Goal: Task Accomplishment & Management: Use online tool/utility

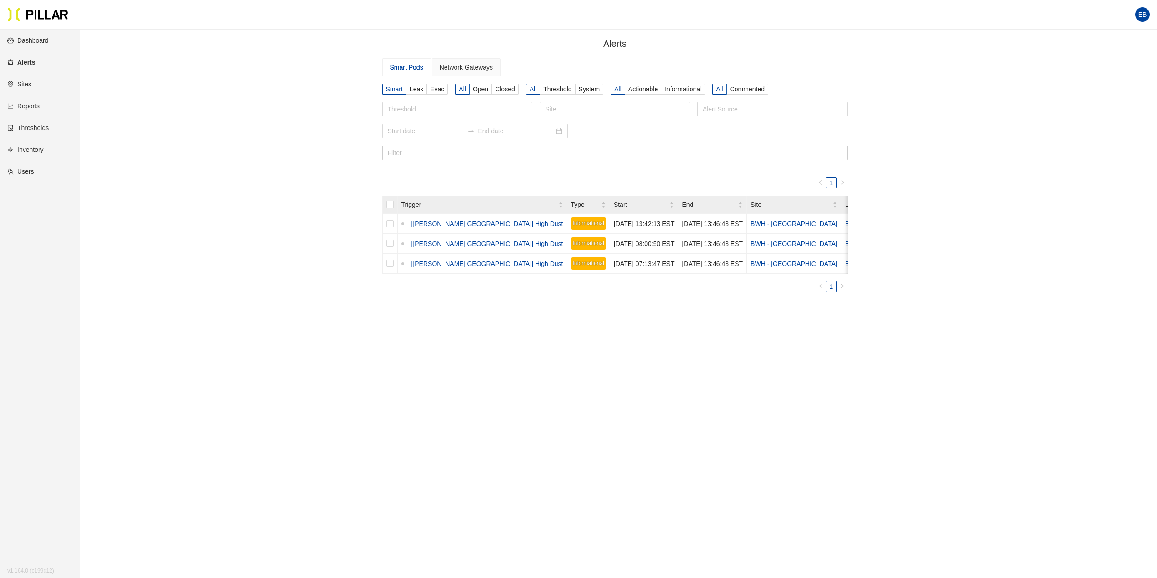
click at [35, 44] on link "Dashboard" at bounding box center [27, 40] width 41 height 7
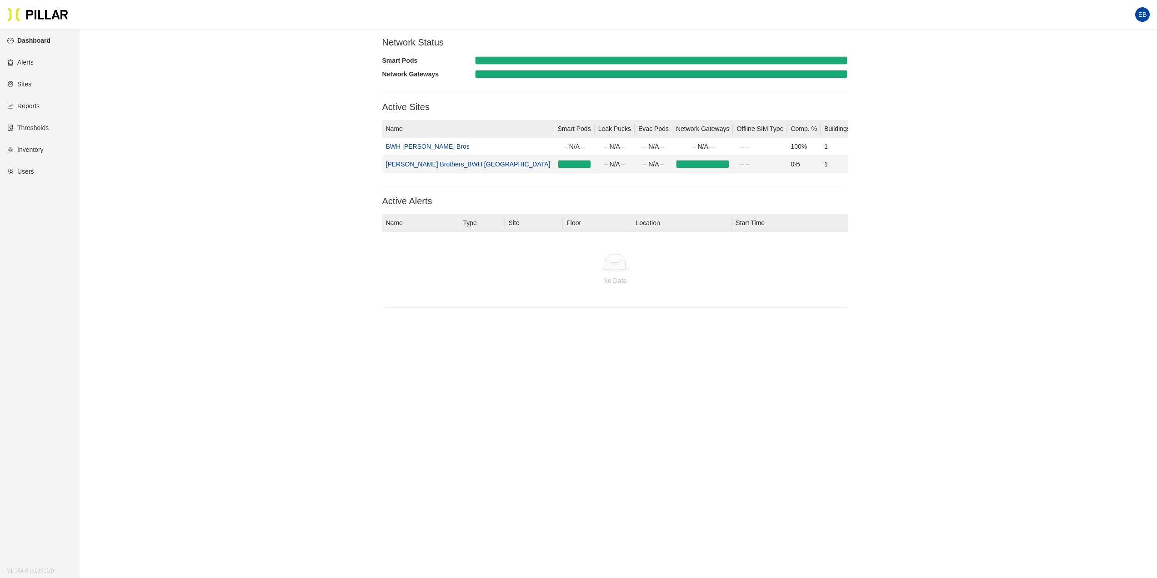
click at [414, 169] on td "[PERSON_NAME] Brothers_BWH [GEOGRAPHIC_DATA]" at bounding box center [468, 164] width 172 height 18
click at [429, 158] on td "[PERSON_NAME] Brothers_BWH [GEOGRAPHIC_DATA]" at bounding box center [468, 164] width 172 height 18
click at [434, 166] on link "[PERSON_NAME] Brothers_BWH [GEOGRAPHIC_DATA]" at bounding box center [468, 163] width 165 height 7
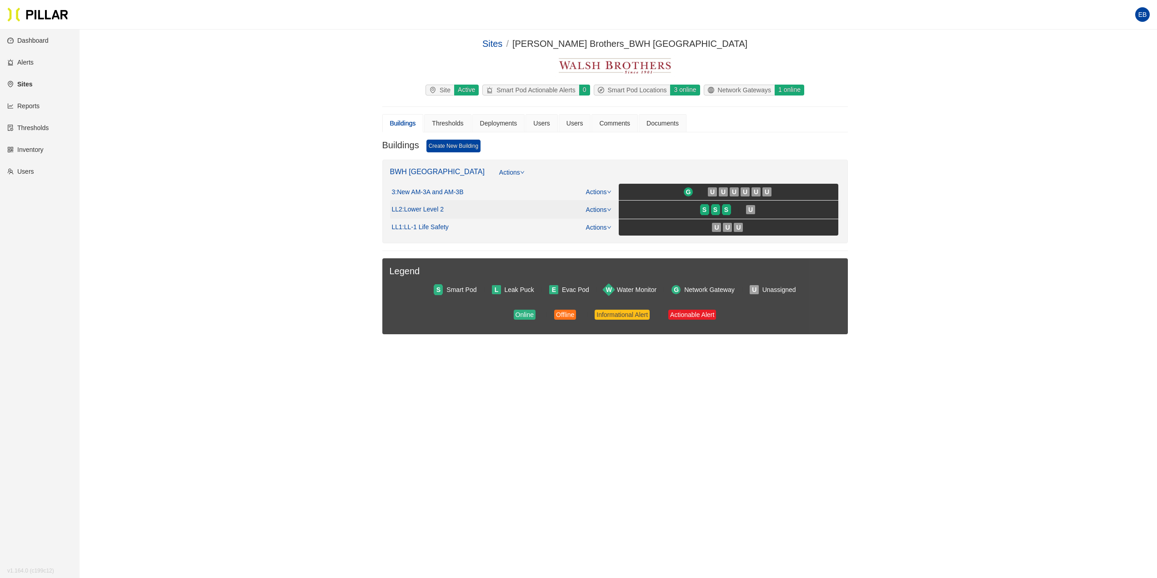
click at [419, 206] on span ": Lower Level 2" at bounding box center [422, 209] width 41 height 8
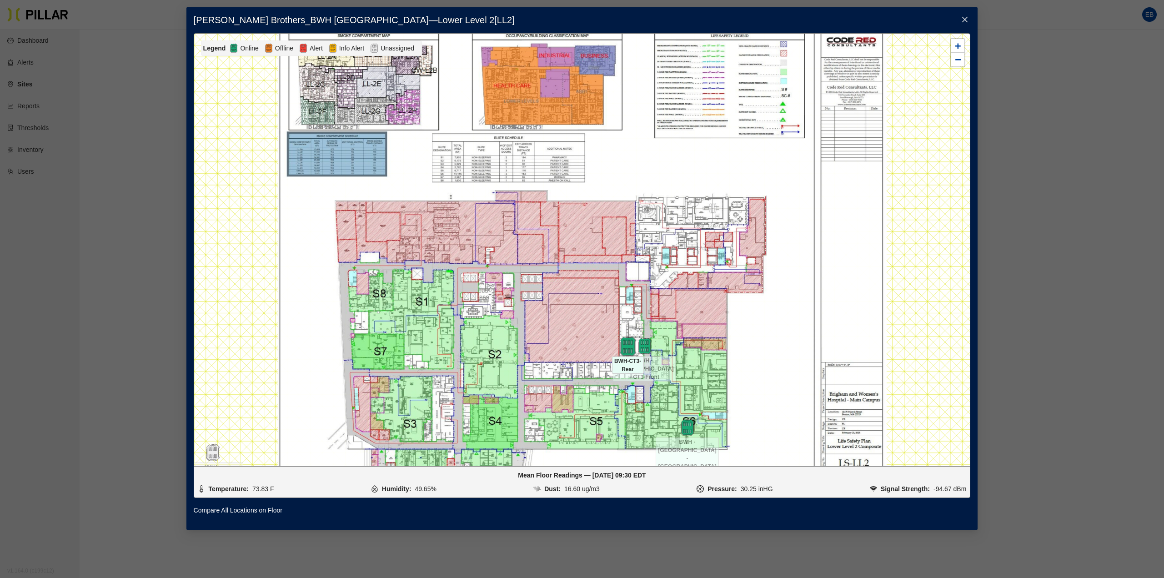
click at [627, 350] on img at bounding box center [628, 346] width 20 height 20
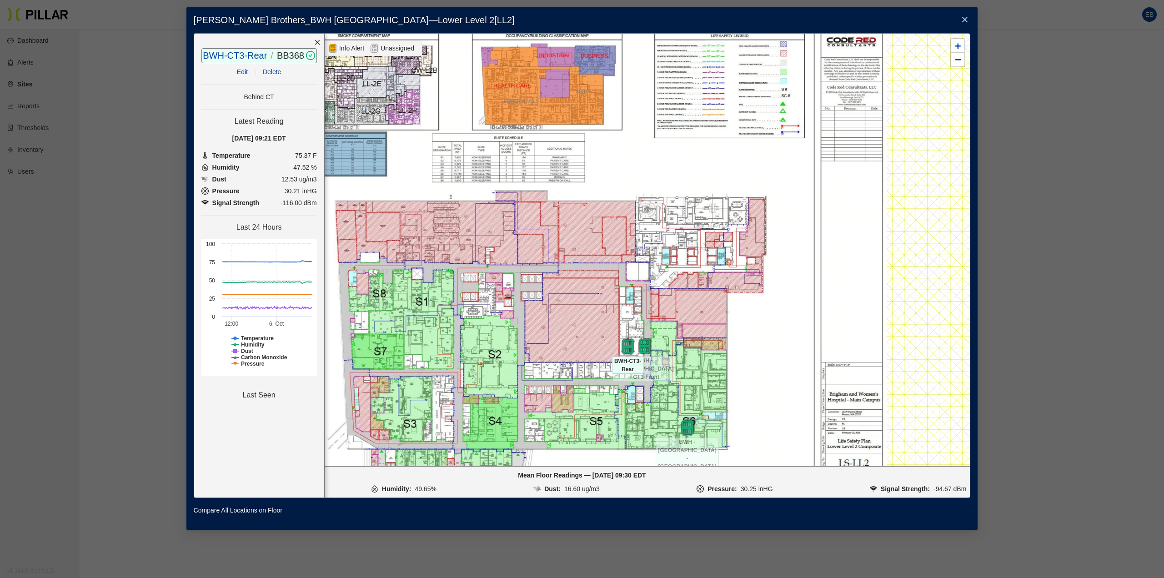
click at [967, 24] on span "Close" at bounding box center [964, 19] width 25 height 25
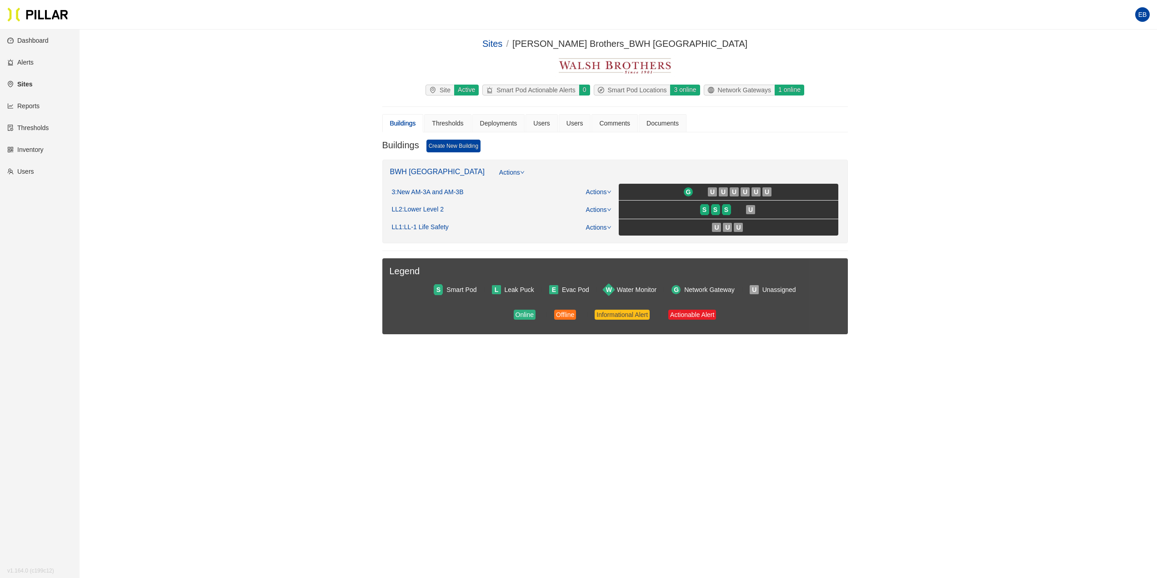
click at [21, 106] on link "Reports" at bounding box center [23, 105] width 32 height 7
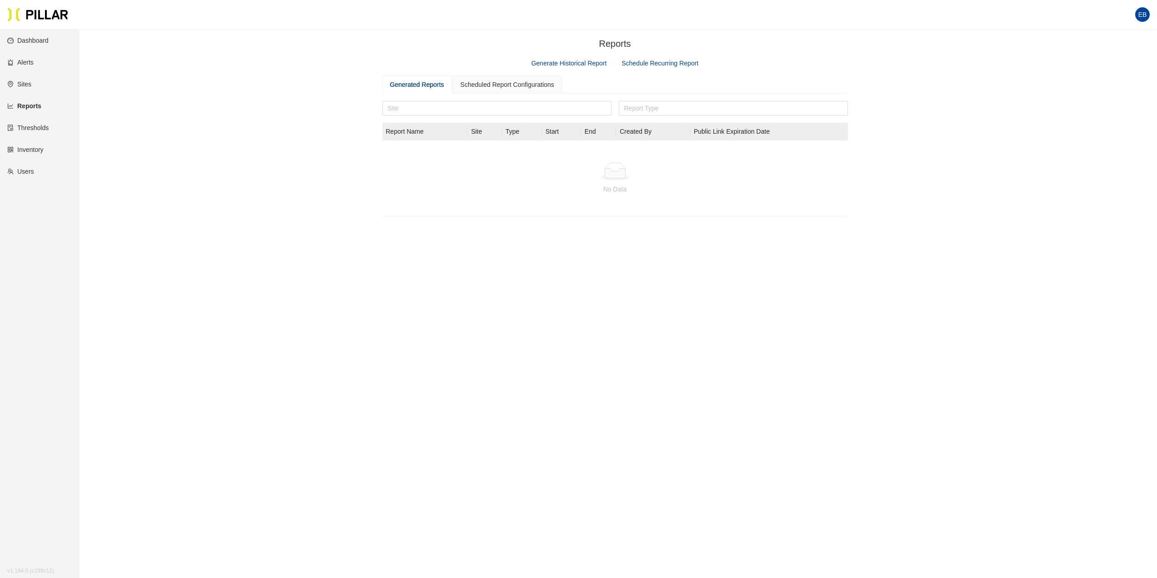
click at [580, 64] on link "Generate Historical Report" at bounding box center [568, 63] width 75 height 7
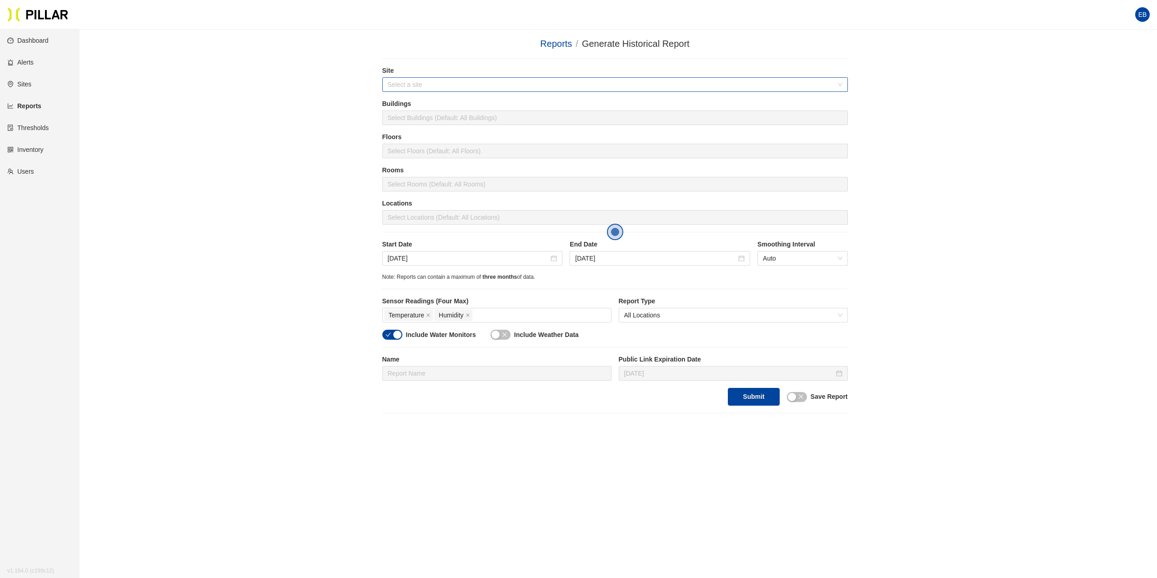
click at [406, 84] on input "search" at bounding box center [612, 85] width 448 height 14
click at [441, 114] on div "[PERSON_NAME] Brothers_BWH [GEOGRAPHIC_DATA]" at bounding box center [614, 117] width 455 height 10
click at [516, 259] on input "[DATE]" at bounding box center [468, 258] width 161 height 10
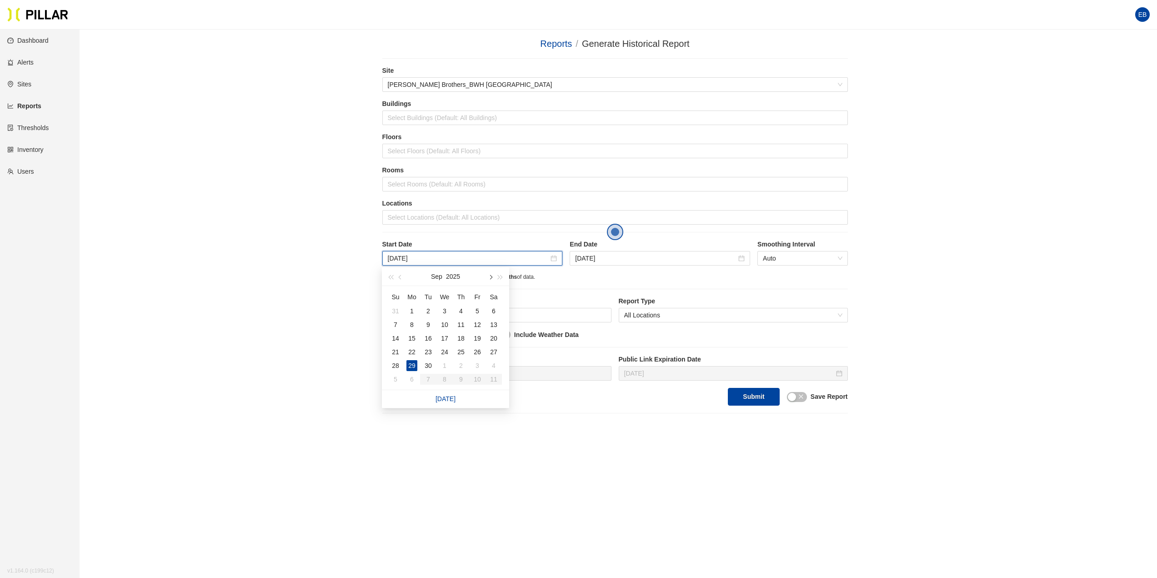
click at [490, 277] on span "button" at bounding box center [490, 277] width 5 height 5
type input "[DATE]"
click at [420, 321] on td "6" at bounding box center [412, 325] width 16 height 14
click at [469, 313] on icon "close" at bounding box center [468, 315] width 5 height 5
click at [499, 185] on div at bounding box center [615, 184] width 461 height 13
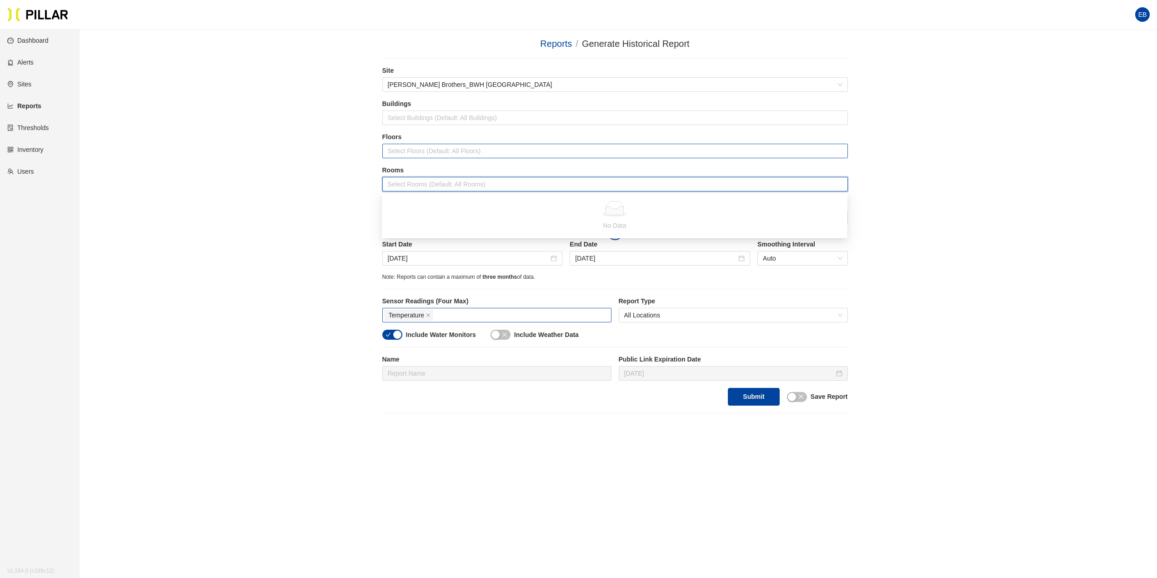
click at [498, 151] on div at bounding box center [615, 151] width 461 height 13
click at [435, 181] on div "Lower Level 2" at bounding box center [614, 184] width 455 height 10
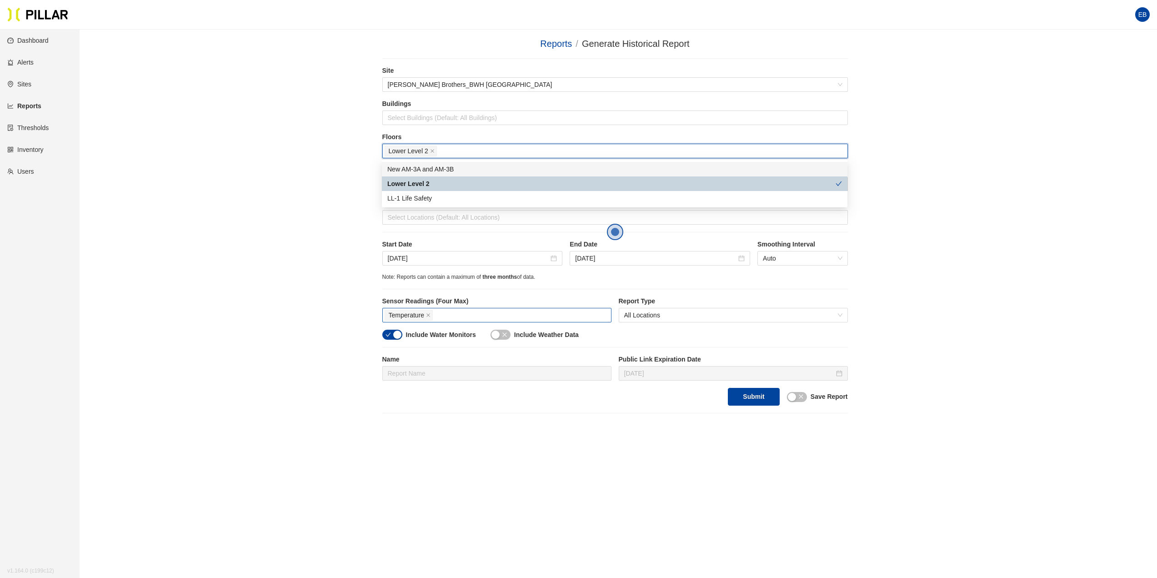
click at [255, 176] on div "Reports / Generate Historical Report / Site [PERSON_NAME] Brothers_BWH Boston B…" at bounding box center [615, 225] width 1026 height 376
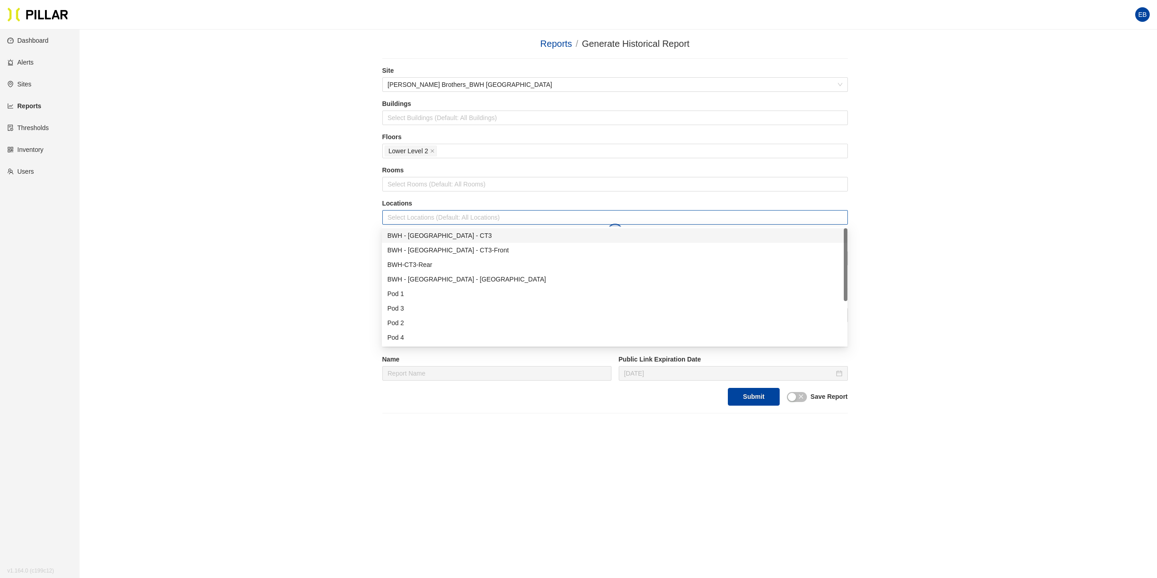
click at [438, 218] on div at bounding box center [615, 217] width 461 height 13
click at [443, 234] on div "BWH - [GEOGRAPHIC_DATA] - CT3" at bounding box center [614, 235] width 455 height 10
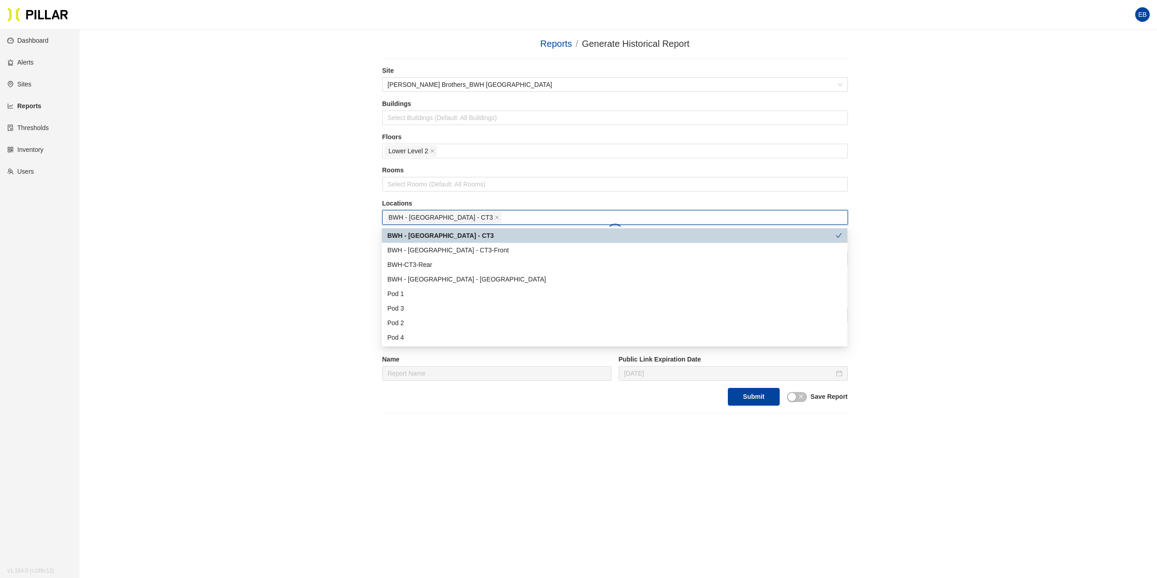
click at [276, 235] on div "Reports / Generate Historical Report / Site [PERSON_NAME] Brothers_BWH Boston B…" at bounding box center [615, 225] width 1026 height 376
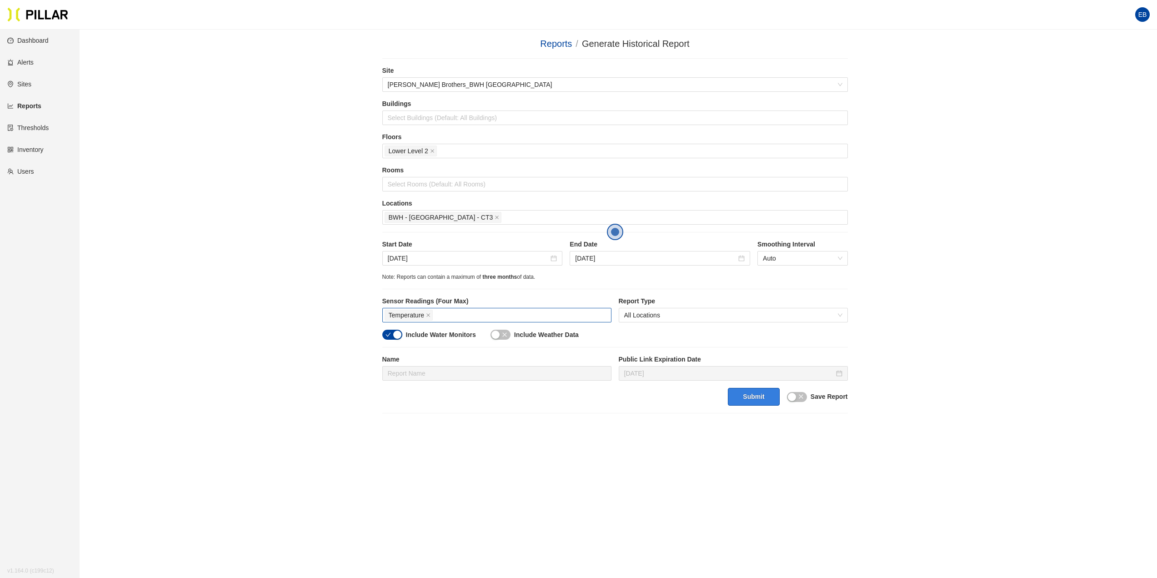
click at [756, 397] on button "Submit" at bounding box center [753, 397] width 51 height 18
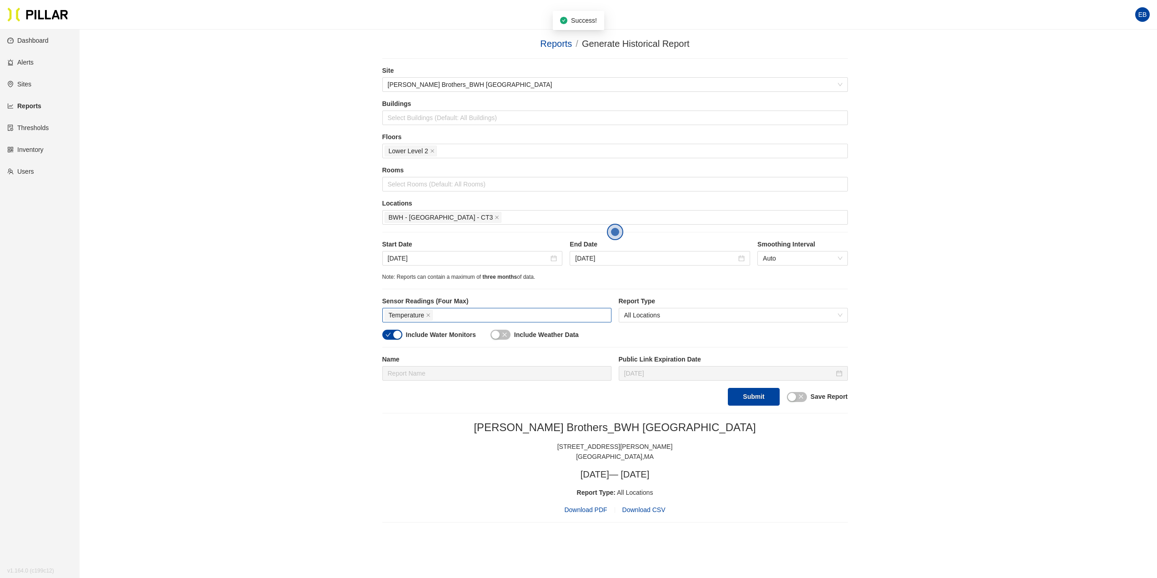
click at [591, 508] on span "Download PDF" at bounding box center [585, 510] width 43 height 10
click at [646, 510] on span "Download CSV" at bounding box center [643, 509] width 43 height 7
click at [495, 217] on icon "close" at bounding box center [497, 217] width 5 height 5
click at [415, 183] on div at bounding box center [615, 184] width 461 height 13
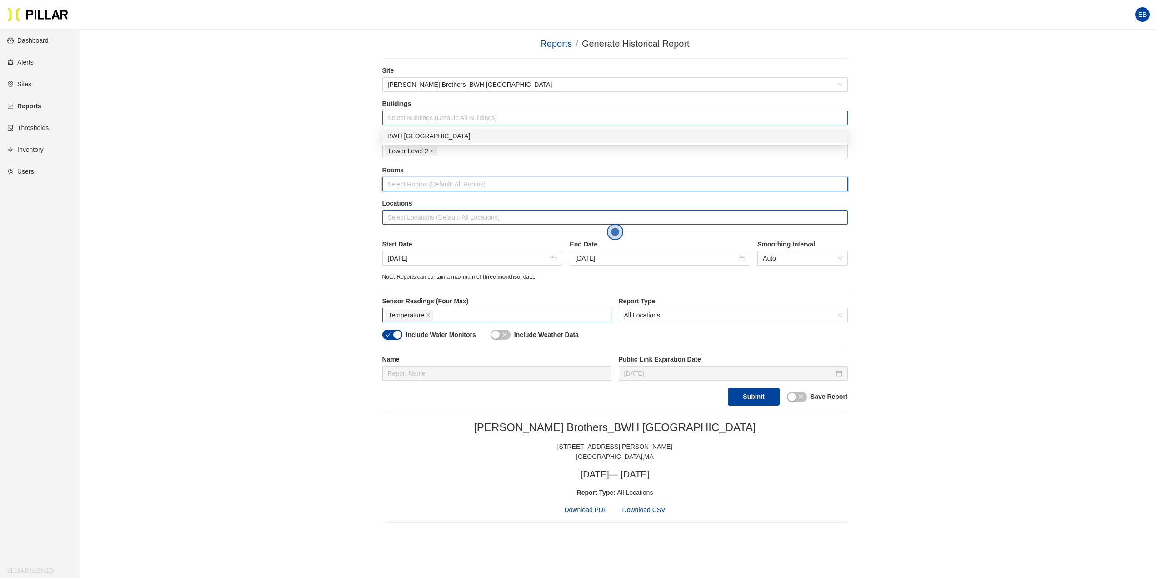
click at [419, 116] on div at bounding box center [615, 117] width 461 height 13
click at [413, 136] on div "BWH [GEOGRAPHIC_DATA]" at bounding box center [614, 136] width 455 height 10
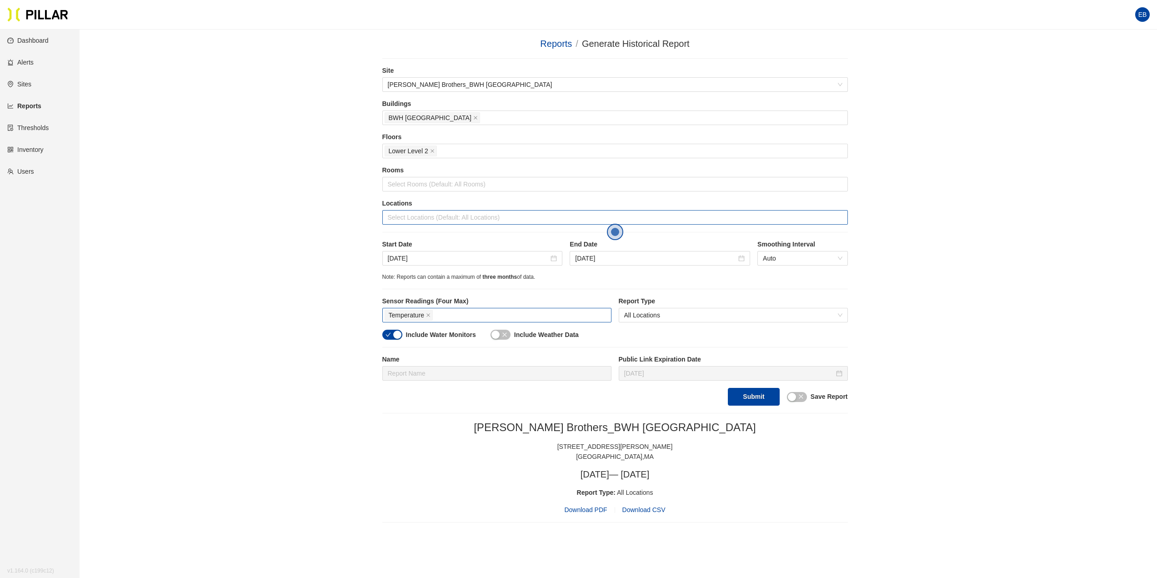
click at [307, 189] on div "Reports / Generate Historical Report / Site [PERSON_NAME] Brothers_BWH Boston B…" at bounding box center [615, 280] width 1026 height 486
click at [405, 215] on div at bounding box center [615, 217] width 461 height 13
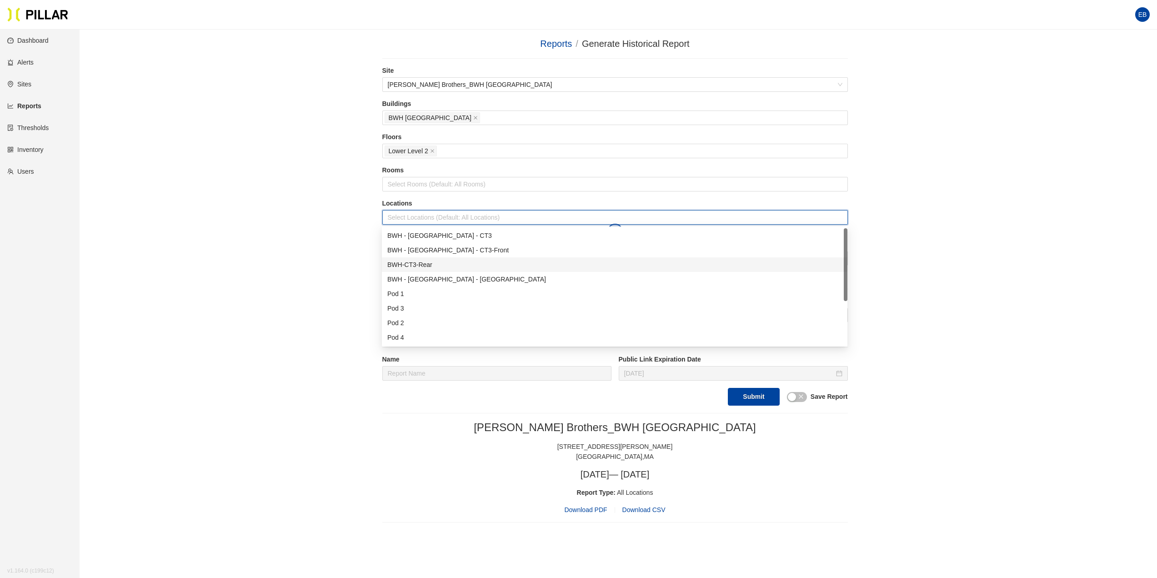
click at [412, 265] on div "BWH-CT3-Rear" at bounding box center [614, 265] width 455 height 10
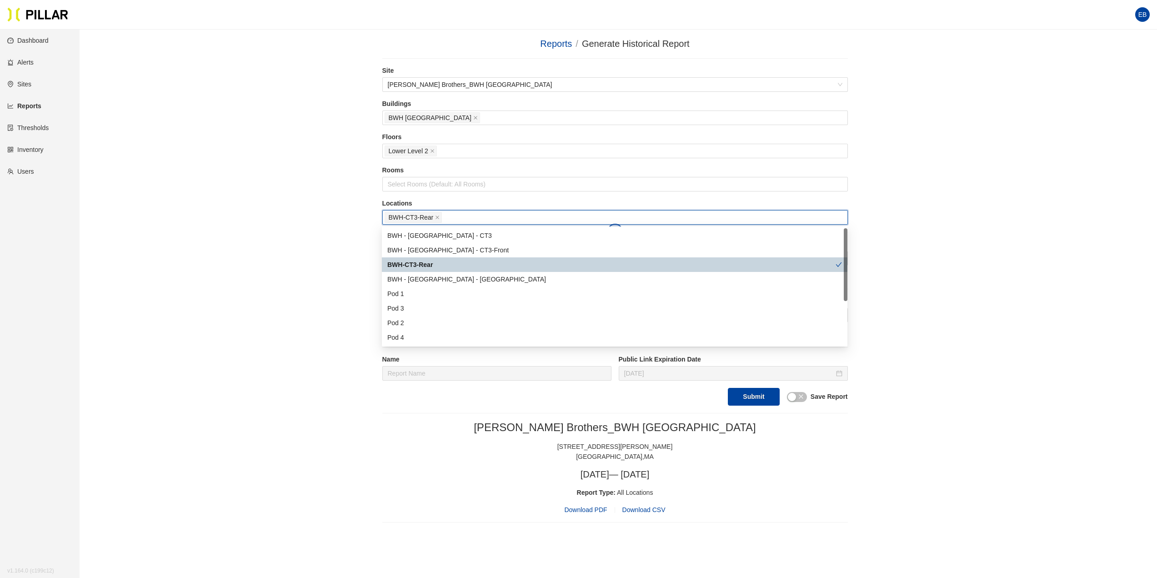
click at [305, 259] on div "Reports / Generate Historical Report / Site [PERSON_NAME] Brothers_BWH [GEOGRAP…" at bounding box center [615, 280] width 1026 height 486
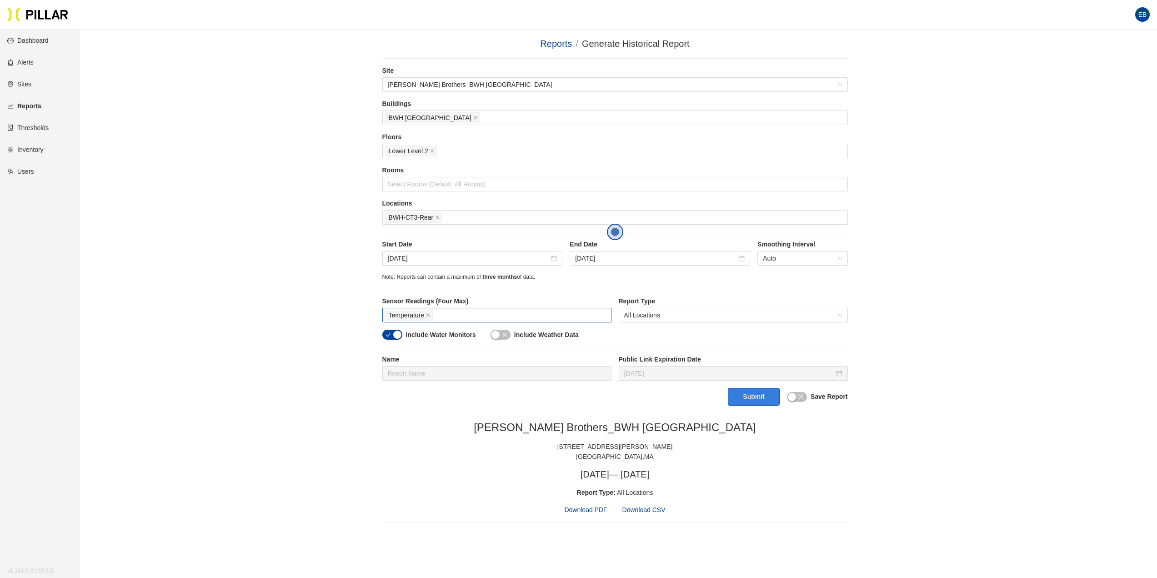
click at [764, 398] on button "Submit" at bounding box center [753, 397] width 51 height 18
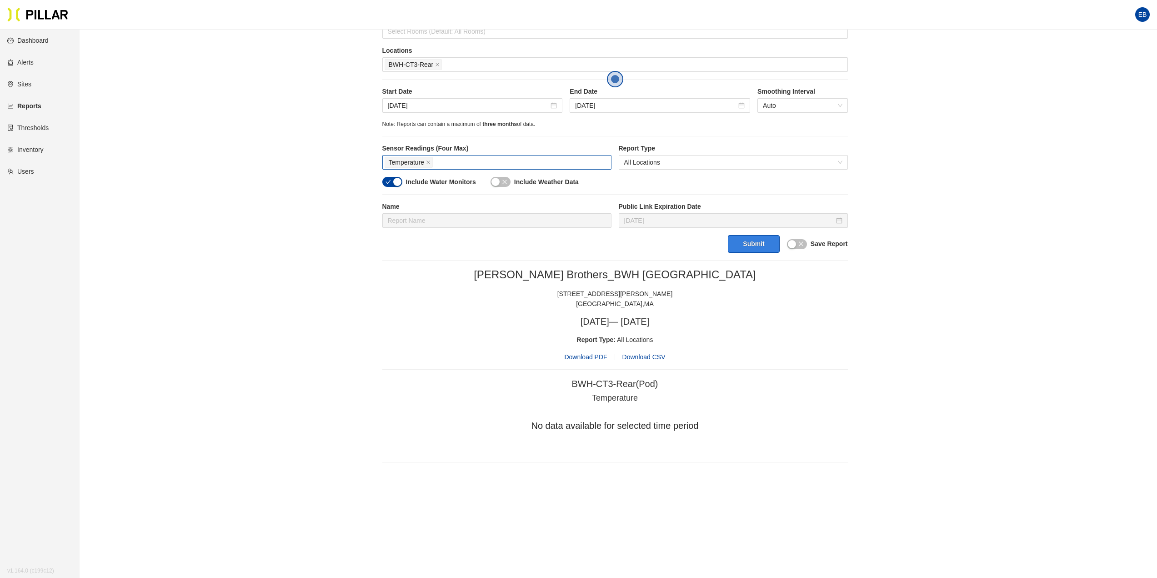
scroll to position [92, 0]
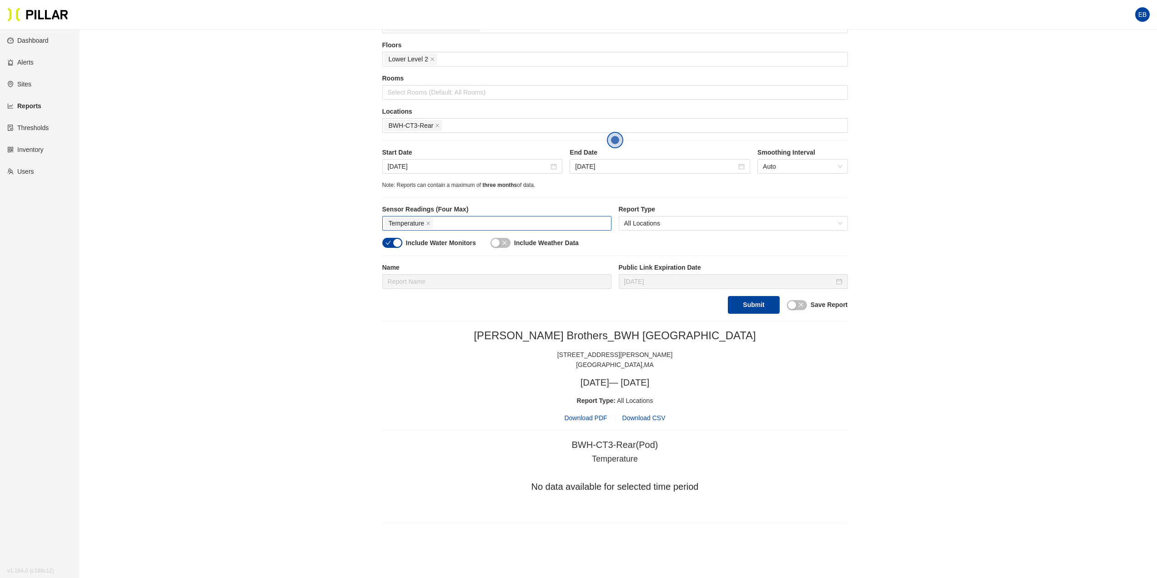
click at [614, 139] on span "Open the dialog" at bounding box center [615, 140] width 16 height 16
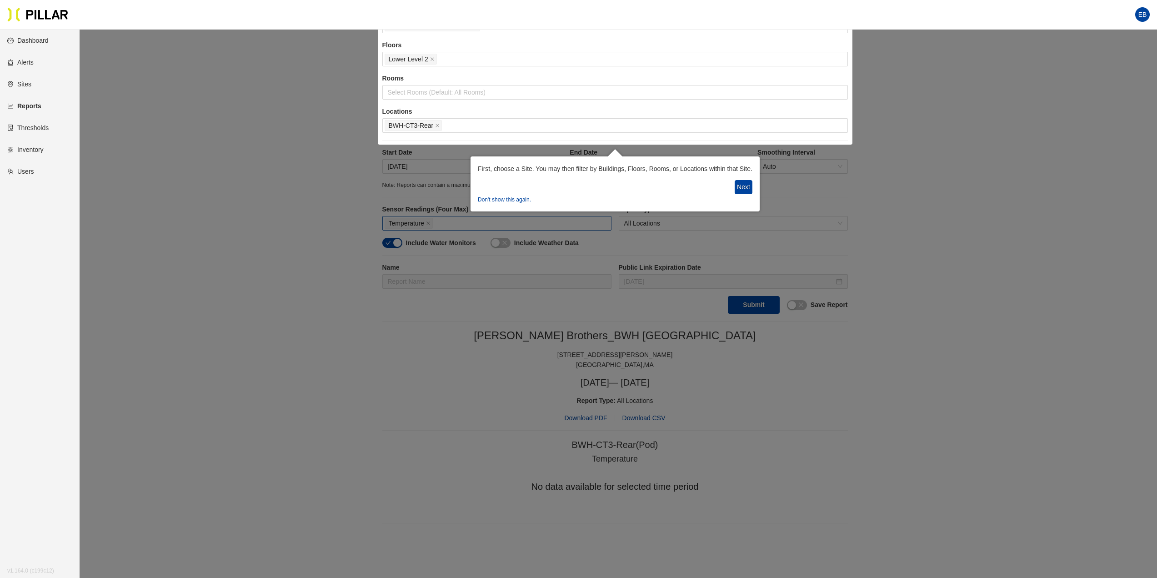
scroll to position [23, 0]
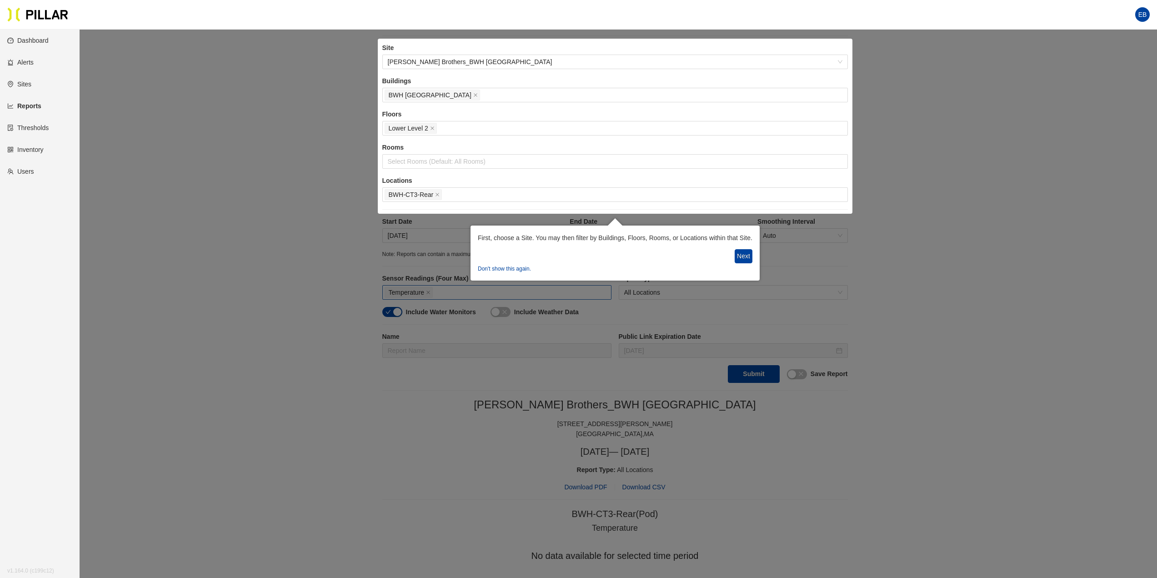
click at [734, 254] on div "Next" at bounding box center [615, 256] width 275 height 14
click at [745, 256] on button "Next" at bounding box center [744, 256] width 18 height 14
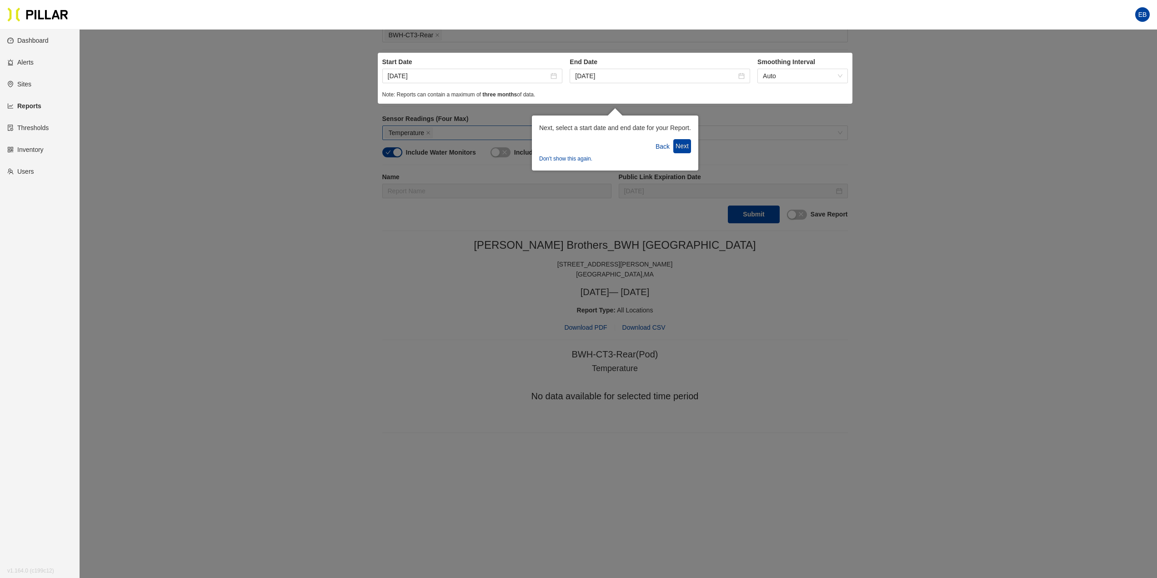
scroll to position [183, 0]
click at [1012, 222] on div at bounding box center [578, 197] width 1157 height 761
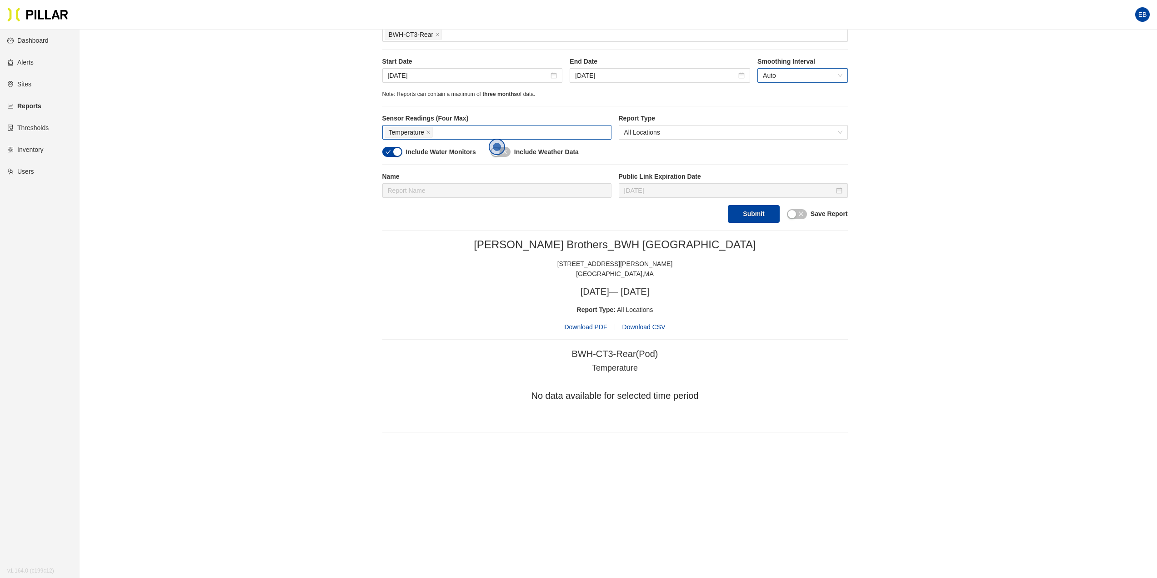
click at [800, 75] on span "Auto" at bounding box center [802, 76] width 79 height 14
click at [944, 74] on div "Reports / Generate Historical Report / Site [PERSON_NAME] Brothers_BWH [GEOGRAP…" at bounding box center [615, 143] width 1026 height 578
click at [594, 323] on span "Download PDF" at bounding box center [585, 327] width 43 height 10
click at [36, 44] on link "Dashboard" at bounding box center [27, 40] width 41 height 7
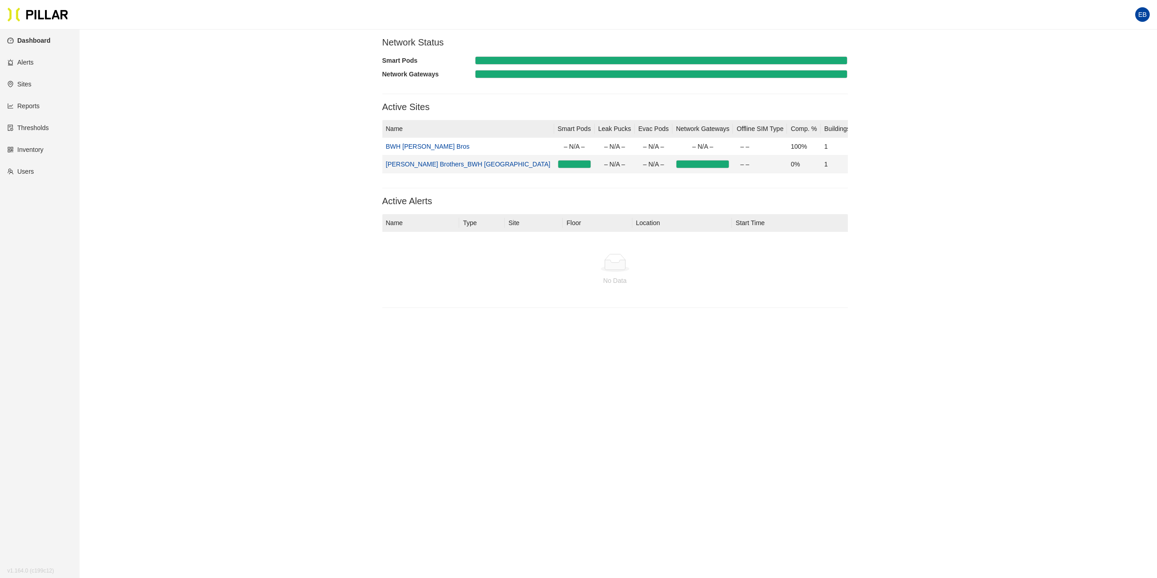
click at [425, 163] on link "[PERSON_NAME] Brothers_BWH [GEOGRAPHIC_DATA]" at bounding box center [468, 163] width 165 height 7
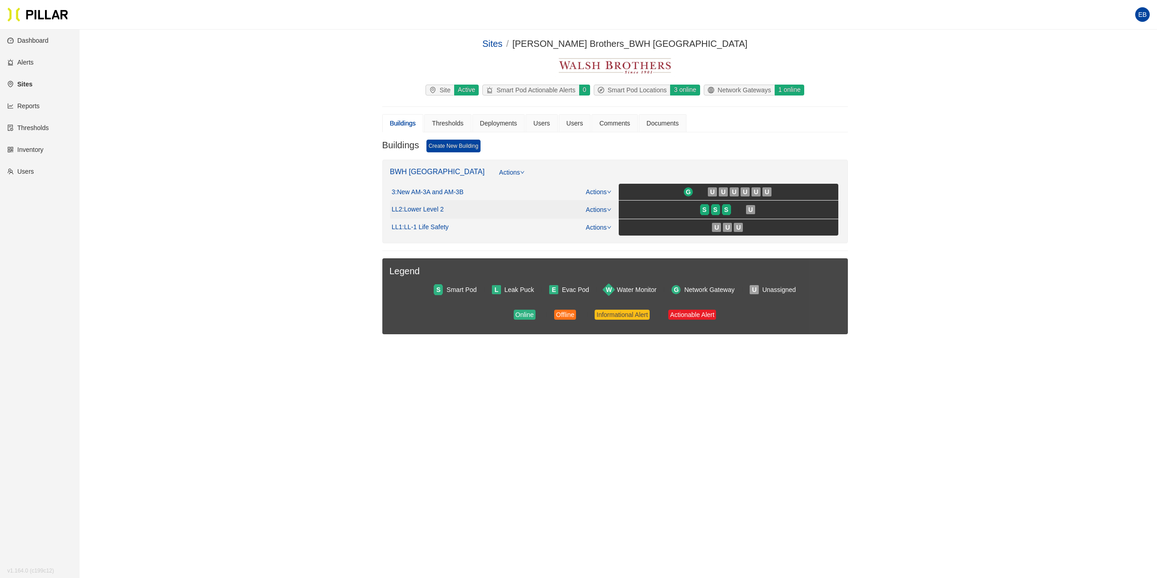
click at [413, 210] on span ": Lower Level 2" at bounding box center [422, 209] width 41 height 8
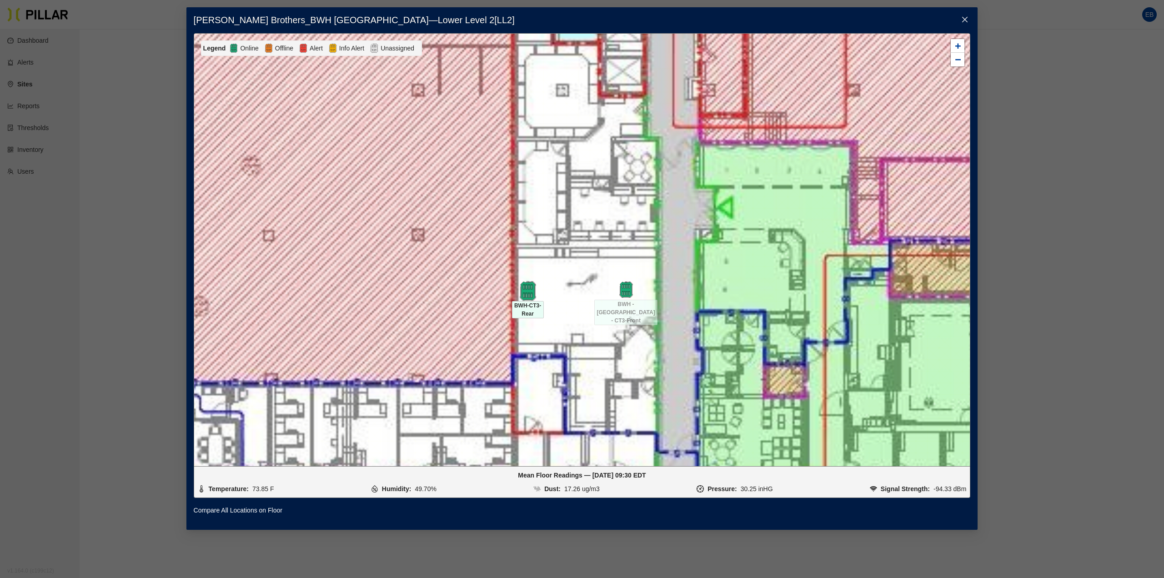
click at [529, 293] on img at bounding box center [528, 291] width 20 height 20
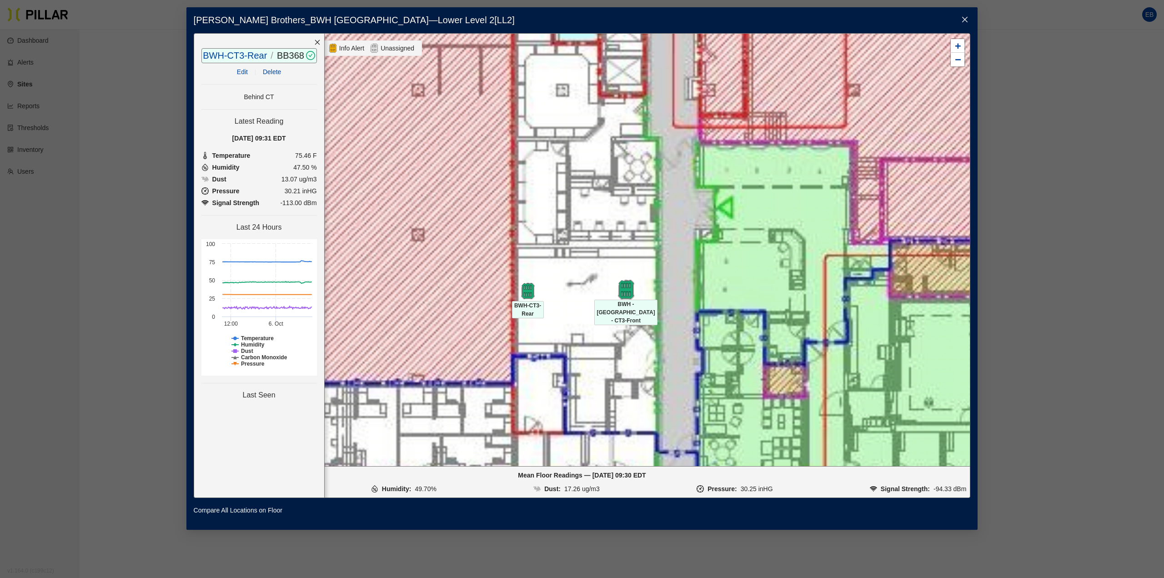
click at [627, 291] on img at bounding box center [626, 290] width 20 height 20
click at [526, 289] on img at bounding box center [528, 291] width 20 height 20
click at [964, 18] on icon "close" at bounding box center [964, 19] width 5 height 5
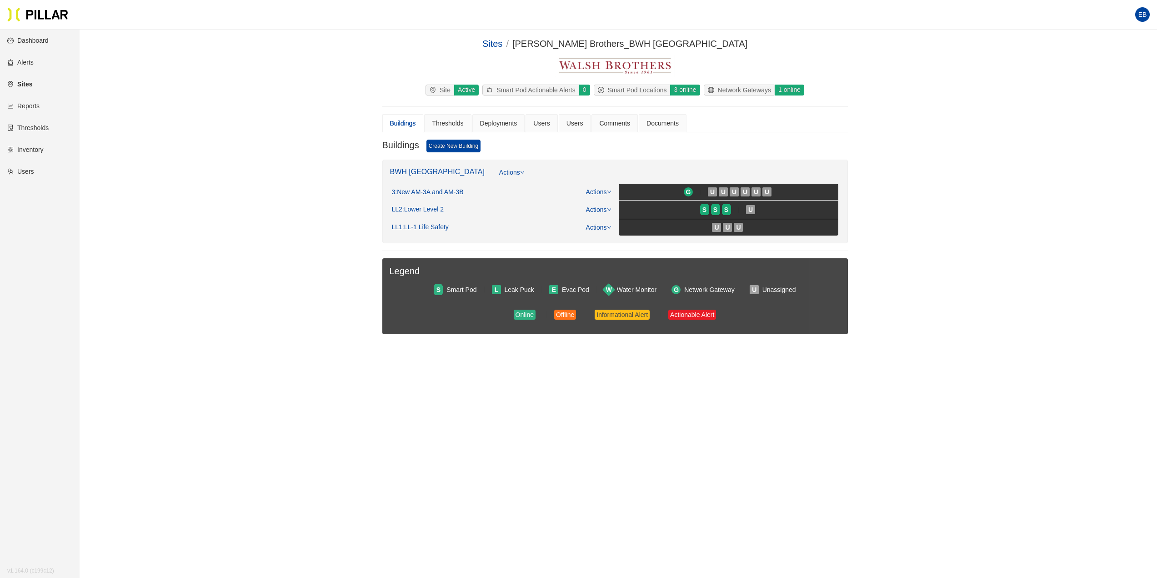
click at [39, 110] on link "Reports" at bounding box center [23, 105] width 32 height 7
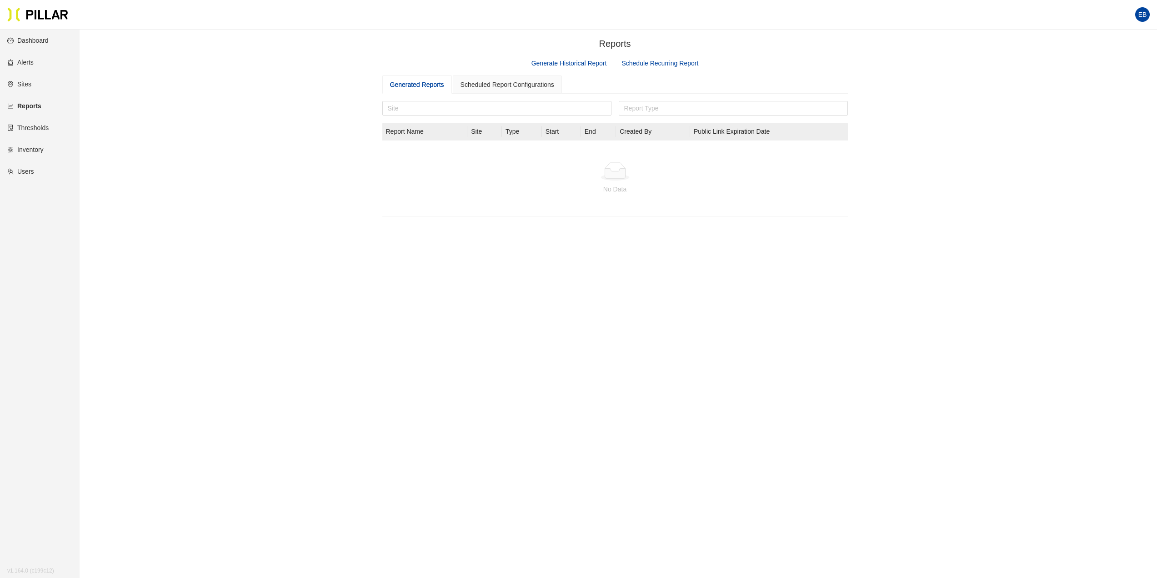
click at [582, 65] on link "Generate Historical Report" at bounding box center [568, 63] width 75 height 7
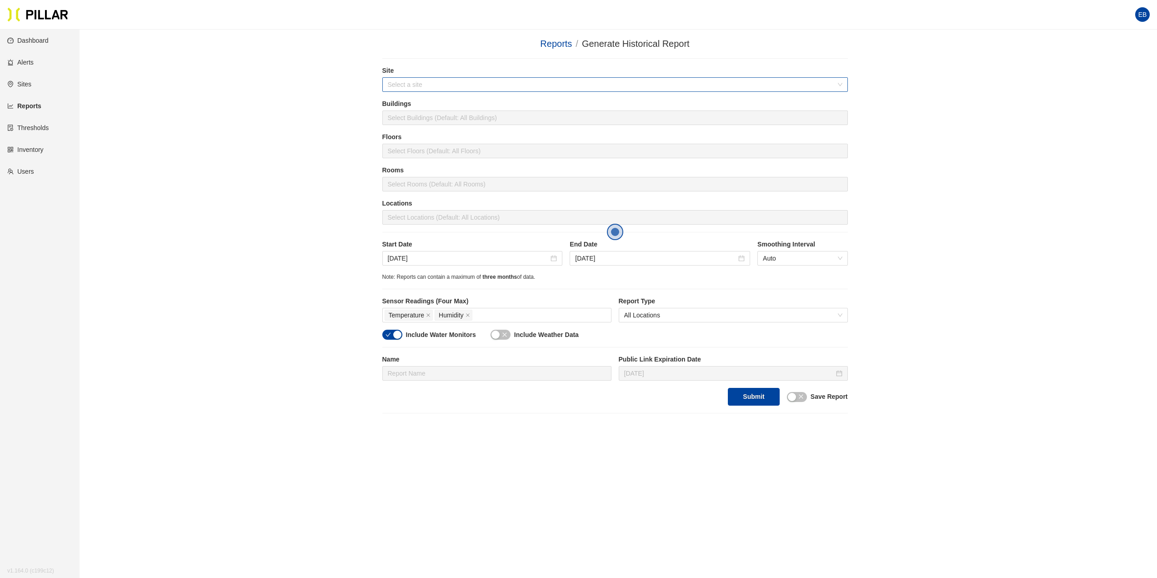
click at [403, 83] on input "search" at bounding box center [612, 85] width 448 height 14
click at [435, 115] on div "[PERSON_NAME] Brothers_BWH [GEOGRAPHIC_DATA]" at bounding box center [614, 117] width 455 height 10
click at [447, 185] on div at bounding box center [615, 184] width 461 height 13
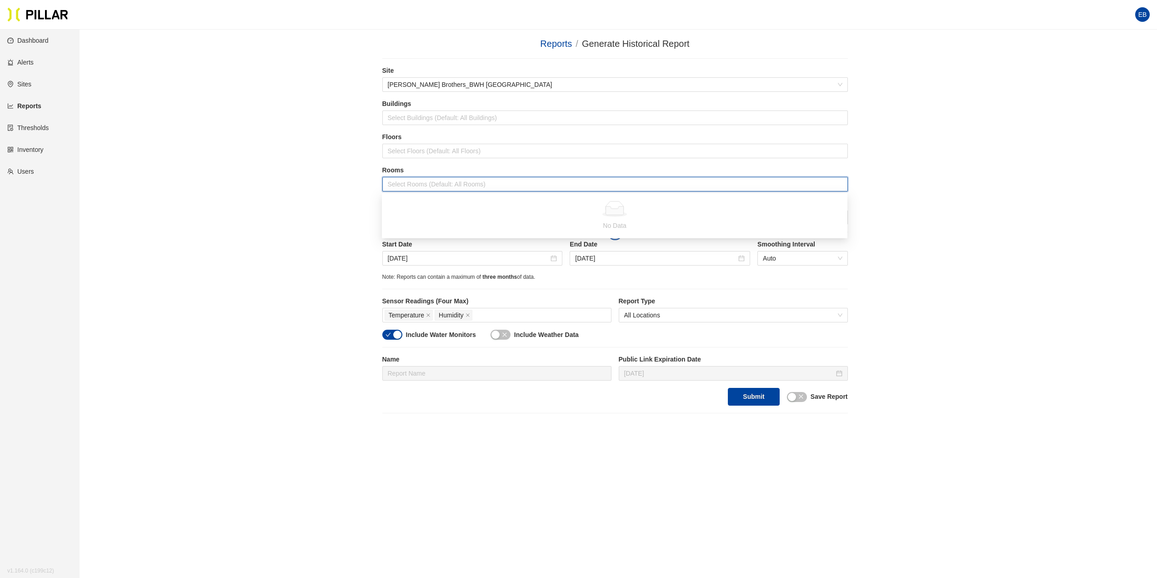
click at [338, 184] on div "Reports / Generate Historical Report / Site [PERSON_NAME] Brothers_BWH Boston B…" at bounding box center [615, 225] width 1026 height 376
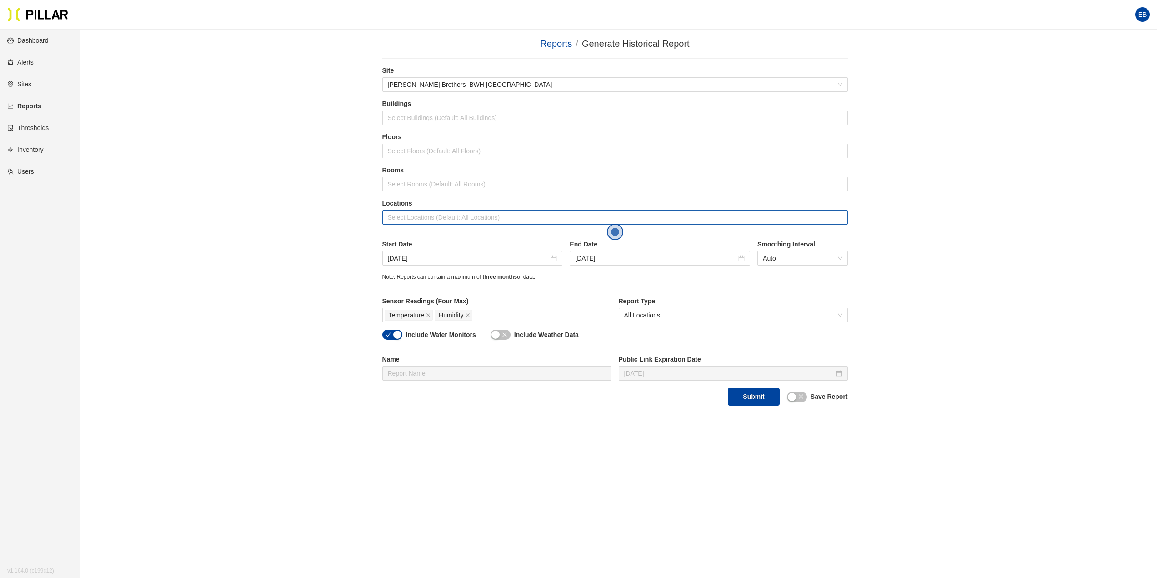
click at [405, 219] on div at bounding box center [615, 217] width 461 height 13
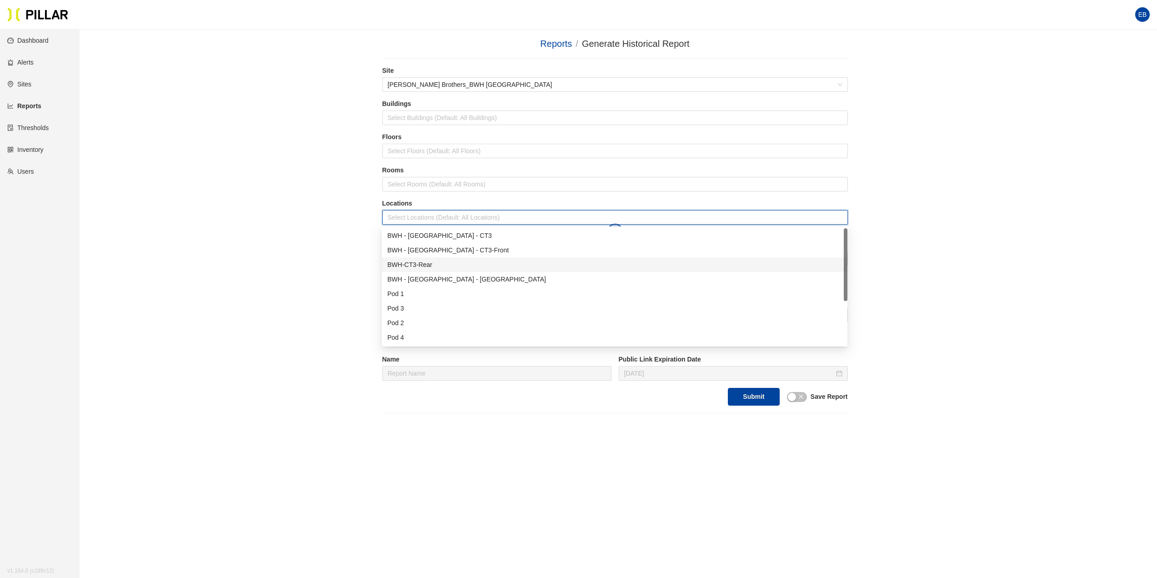
click at [421, 265] on div "BWH-CT3-Rear" at bounding box center [614, 265] width 455 height 10
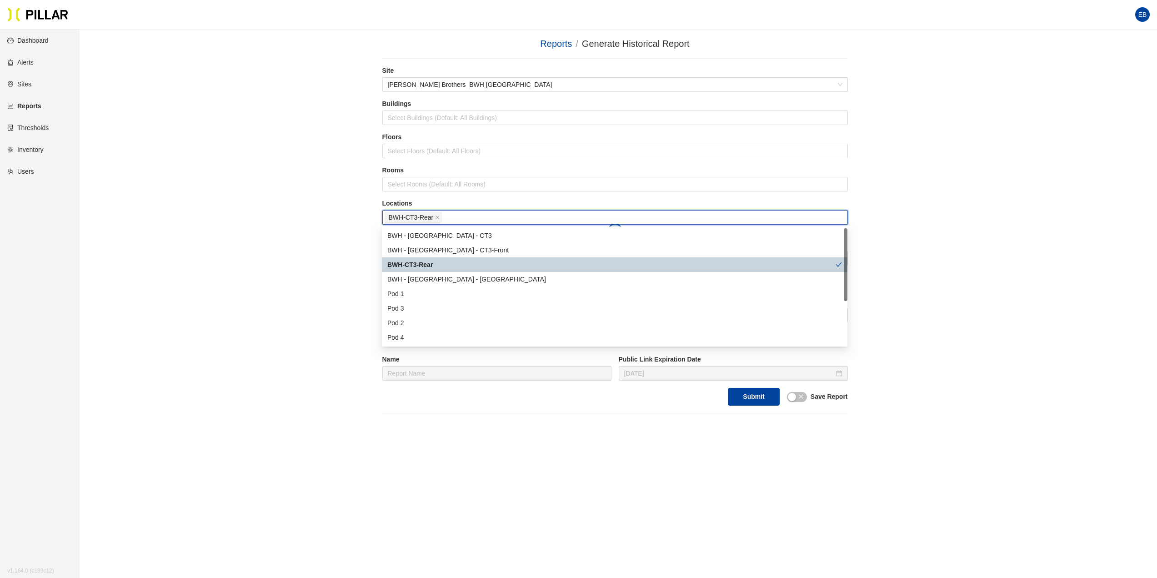
click at [237, 225] on div "Reports / Generate Historical Report / Site [PERSON_NAME] Brothers_BWH Boston B…" at bounding box center [615, 225] width 1026 height 376
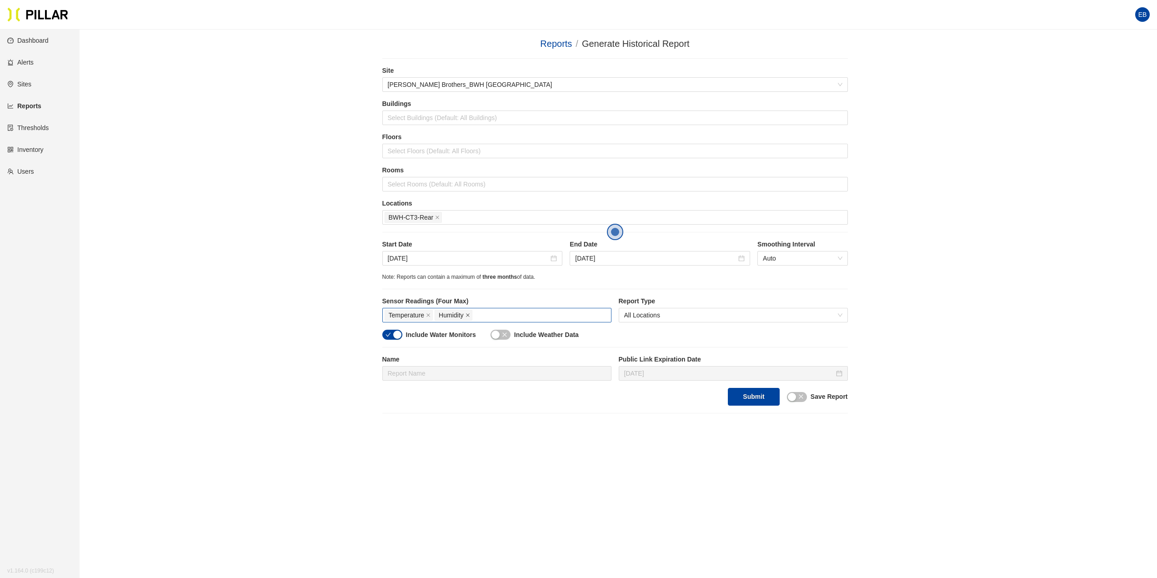
click at [466, 316] on icon "close" at bounding box center [468, 315] width 4 height 4
click at [302, 304] on div "Reports / Generate Historical Report / Site [PERSON_NAME] Brothers_BWH Boston B…" at bounding box center [615, 225] width 1026 height 376
click at [548, 260] on input "[DATE]" at bounding box center [468, 258] width 161 height 10
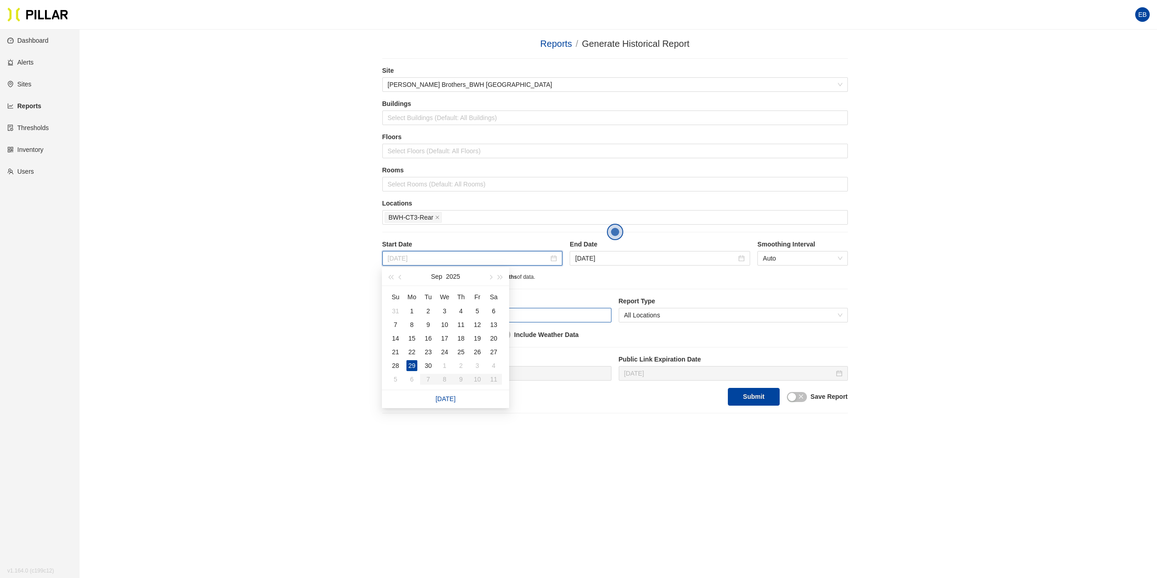
type input "[DATE]"
click at [409, 364] on div "29" at bounding box center [411, 365] width 11 height 11
click at [614, 428] on main "Reports / Generate Historical Report / Site [PERSON_NAME] Brothers_BWH Boston B…" at bounding box center [578, 319] width 1157 height 578
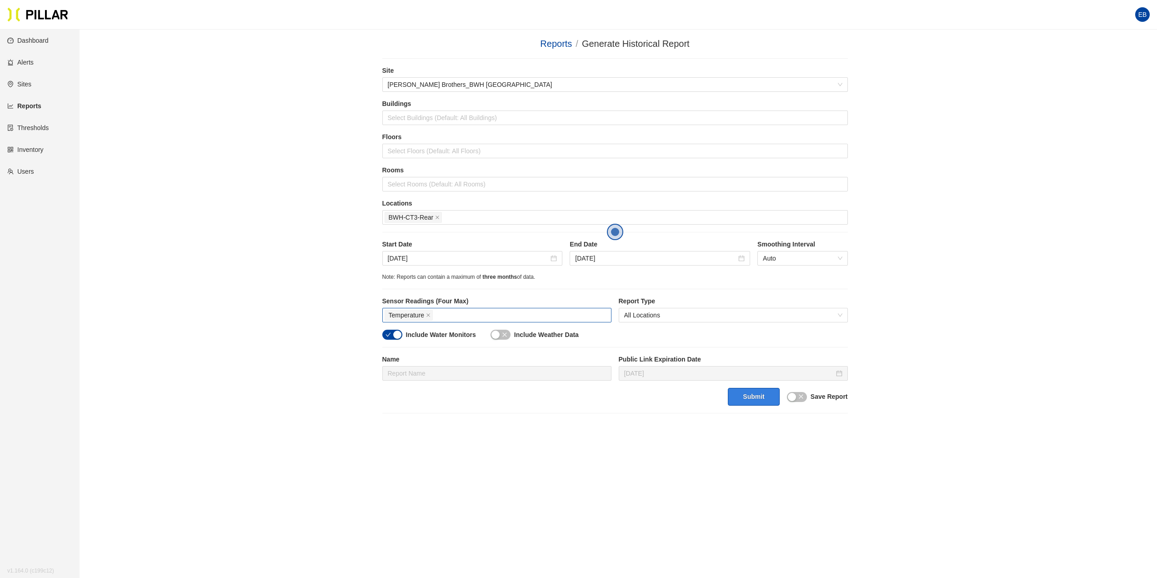
click at [757, 397] on button "Submit" at bounding box center [753, 397] width 51 height 18
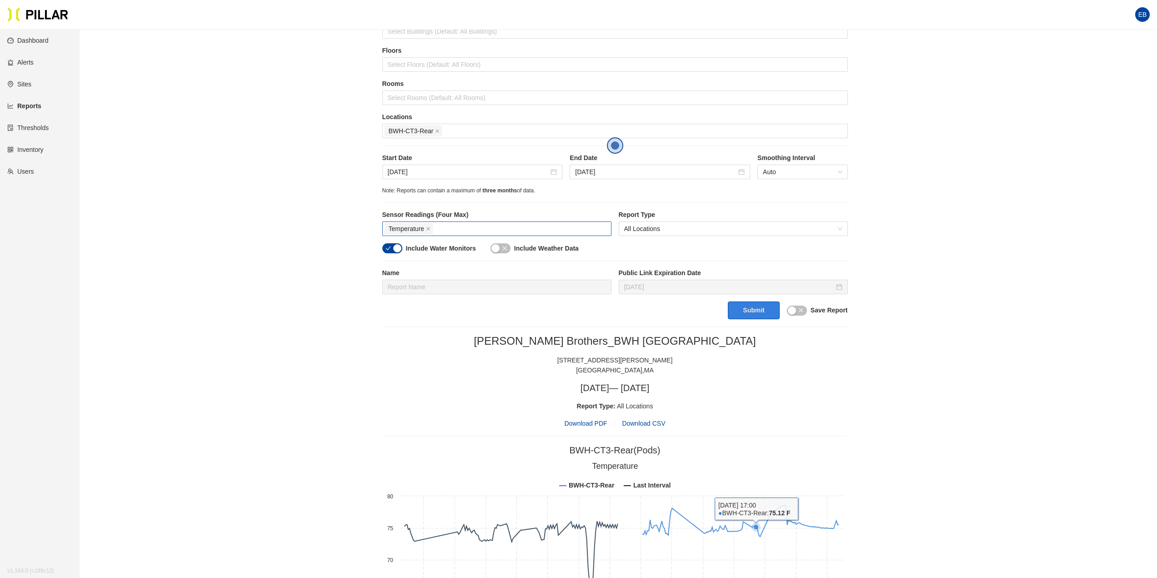
scroll to position [182, 0]
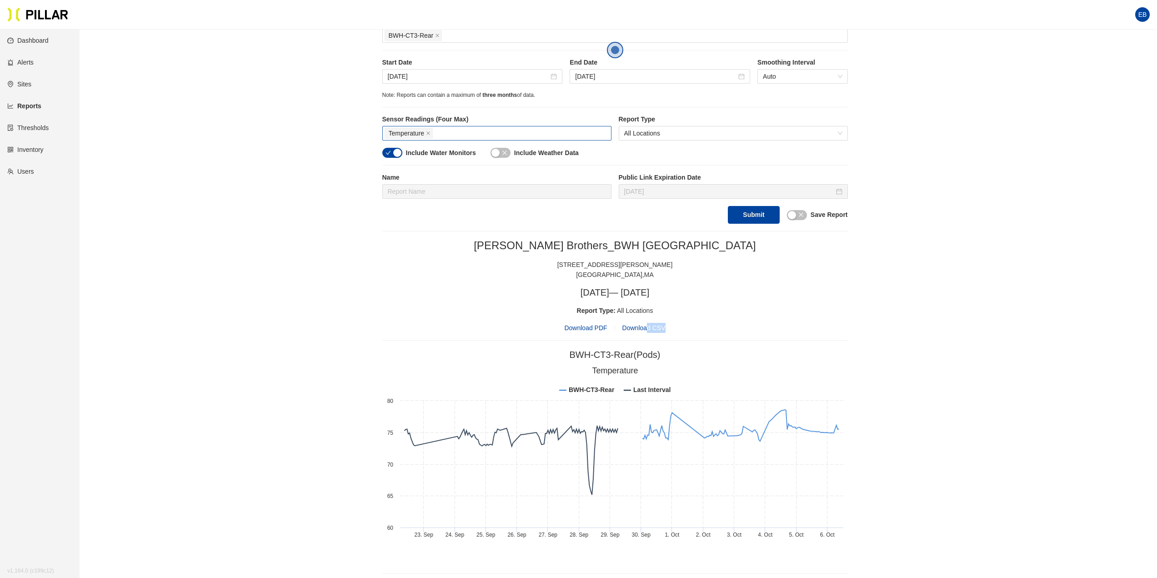
drag, startPoint x: 647, startPoint y: 325, endPoint x: 788, endPoint y: 321, distance: 140.5
click at [788, 321] on div "[PERSON_NAME] Brothers_BWH [GEOGRAPHIC_DATA] [STREET_ADDRESS][PERSON_NAME] [GEO…" at bounding box center [615, 286] width 466 height 94
click at [590, 328] on span "Download PDF" at bounding box center [585, 328] width 43 height 10
click at [656, 387] on tspan "Last Interval" at bounding box center [651, 389] width 37 height 7
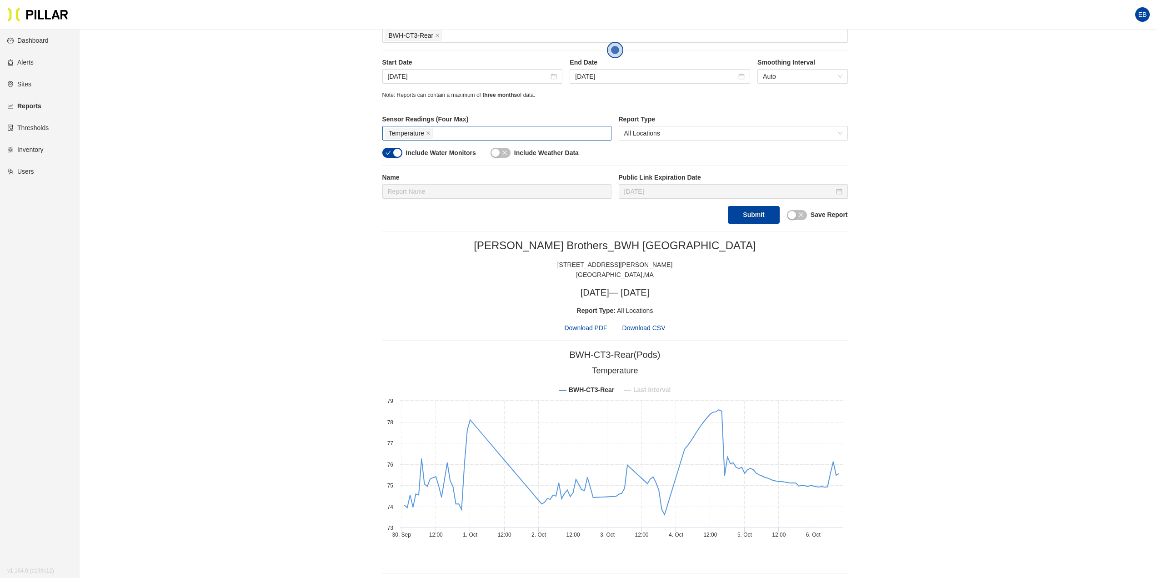
click at [1115, 28] on section "EB" at bounding box center [578, 15] width 1157 height 30
click at [640, 330] on span "Download CSV" at bounding box center [643, 327] width 43 height 7
